Goal: Check status: Check status

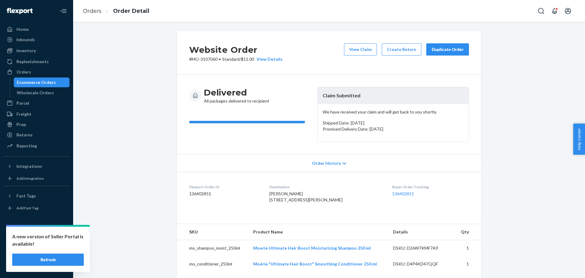
scroll to position [40, 0]
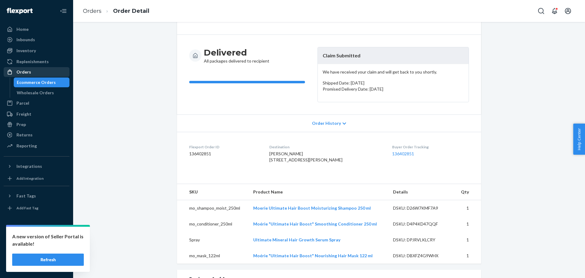
click at [38, 72] on div "Orders" at bounding box center [36, 72] width 65 height 9
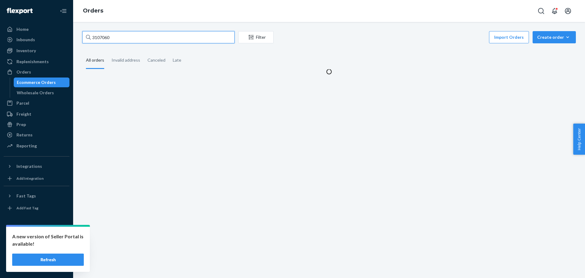
click at [105, 38] on input "3107060" at bounding box center [158, 37] width 152 height 12
paste input "21994"
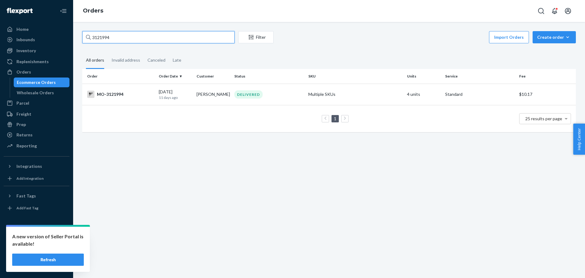
type input "3121994"
click at [115, 94] on div "MO-3121994" at bounding box center [120, 94] width 67 height 7
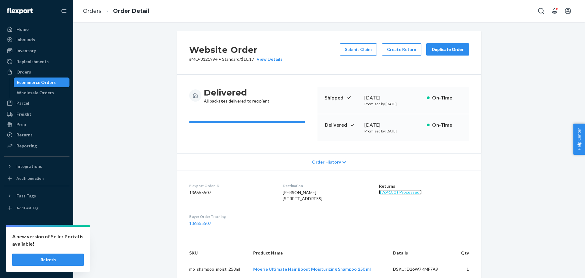
drag, startPoint x: 397, startPoint y: 195, endPoint x: 370, endPoint y: 189, distance: 28.3
click at [397, 195] on link "1764180 ( Processed )" at bounding box center [400, 191] width 43 height 5
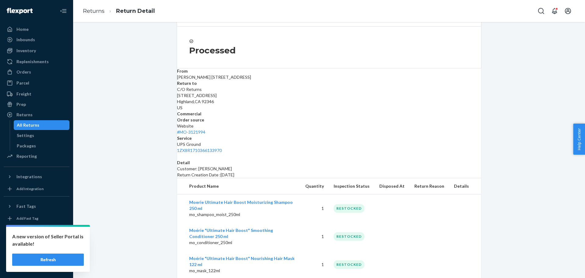
scroll to position [77, 0]
